Goal: Find specific page/section: Find specific page/section

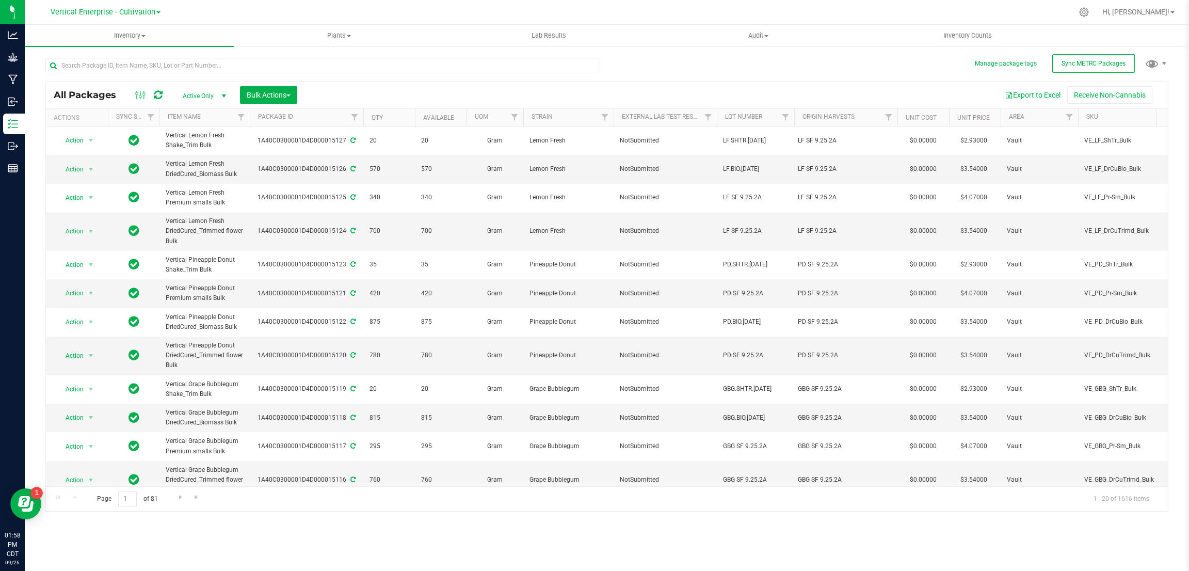
click at [156, 7] on link "Vertical Enterprise - Cultivation" at bounding box center [106, 12] width 110 height 10
click at [132, 50] on link "Vertical Enterprise - Manufacturing" at bounding box center [105, 50] width 151 height 14
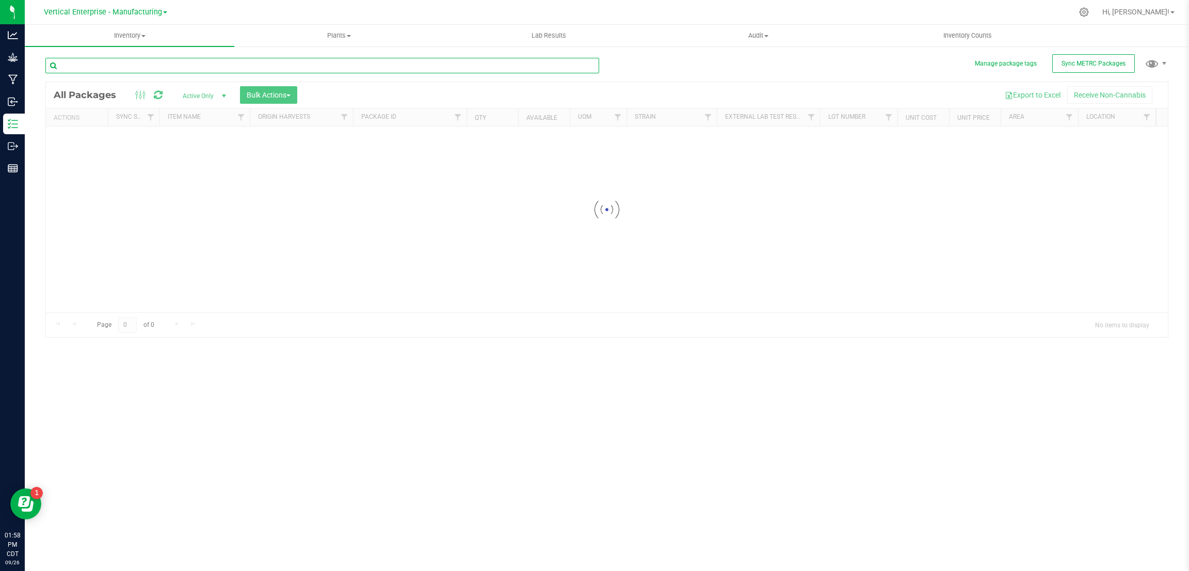
click at [120, 62] on input "text" at bounding box center [322, 65] width 554 height 15
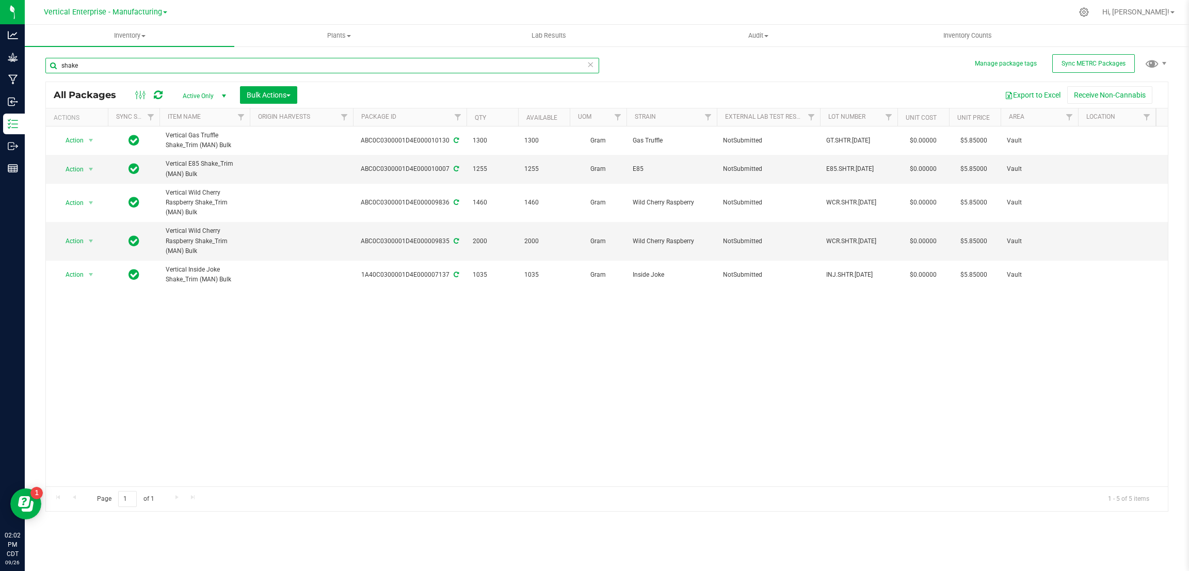
type input "shake"
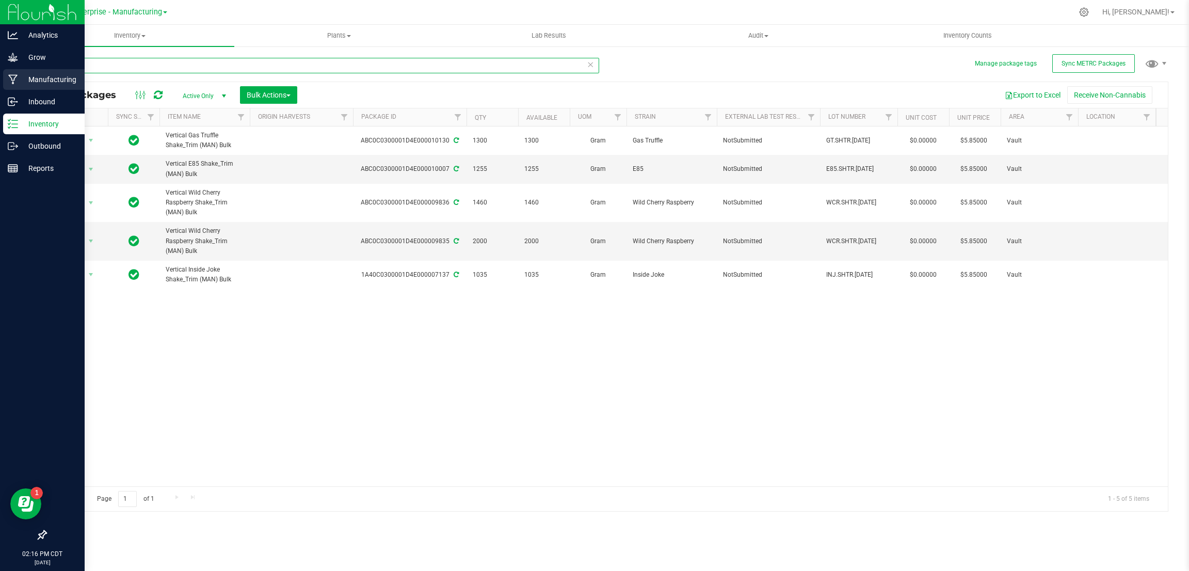
drag, startPoint x: 88, startPoint y: 64, endPoint x: 19, endPoint y: 78, distance: 70.5
click at [25, 75] on div "Manage package tags Sync METRC Packages shake All Packages Active Only Active O…" at bounding box center [607, 202] width 1164 height 315
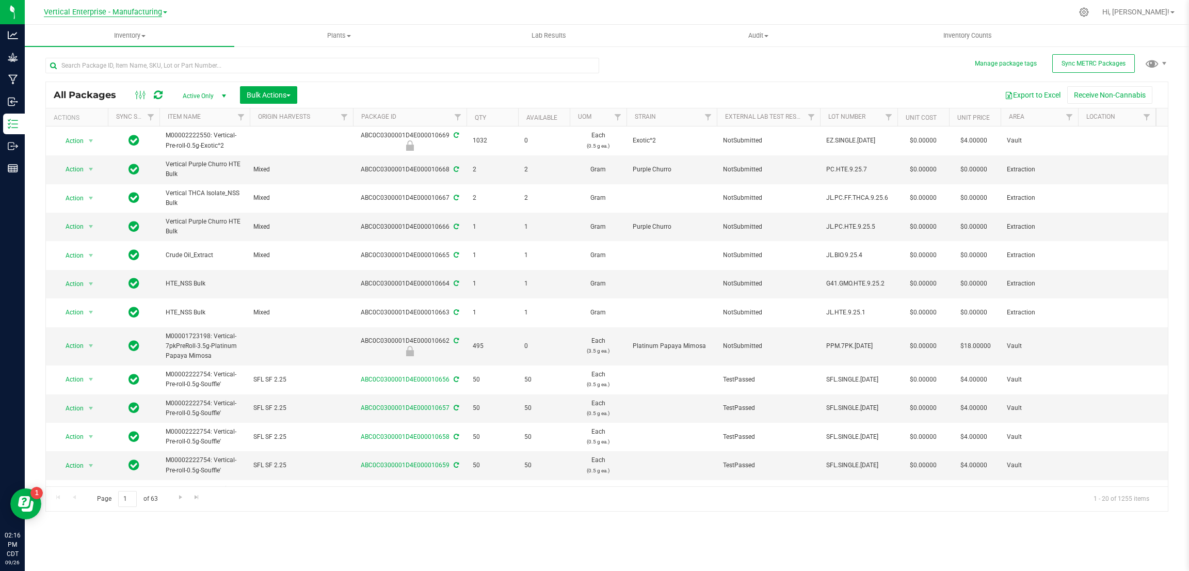
click at [155, 13] on span "Vertical Enterprise - Manufacturing" at bounding box center [103, 12] width 118 height 9
click at [136, 37] on link "Vertical Enterprise - Cultivation" at bounding box center [105, 36] width 151 height 14
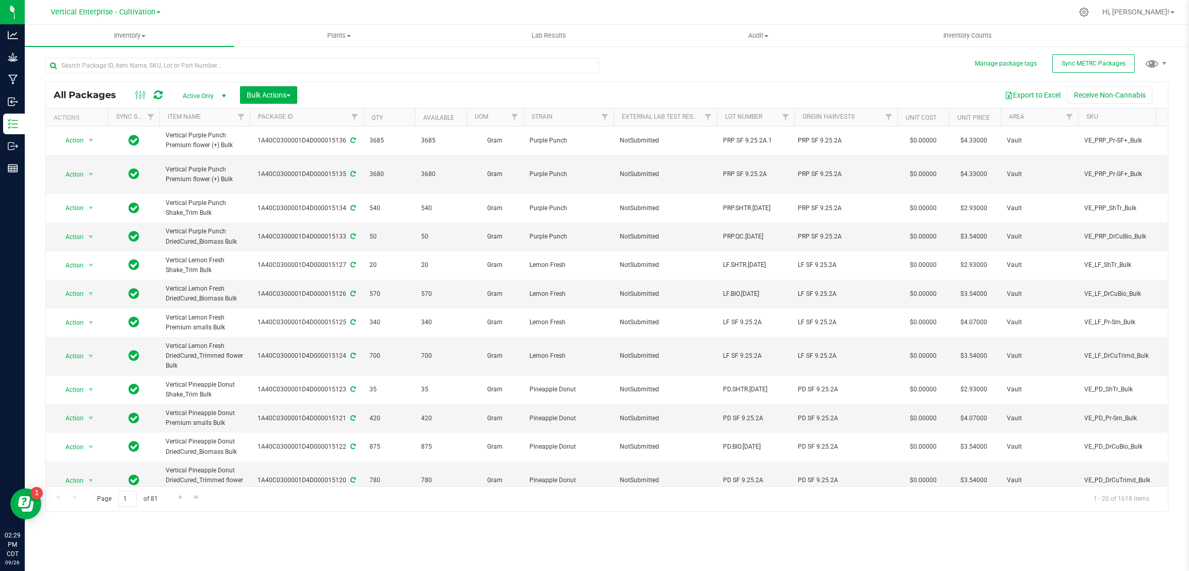
click at [757, 71] on div "All Packages Active Only Active Only Lab Samples Locked All External Internal B…" at bounding box center [606, 279] width 1123 height 463
